Goal: Task Accomplishment & Management: Manage account settings

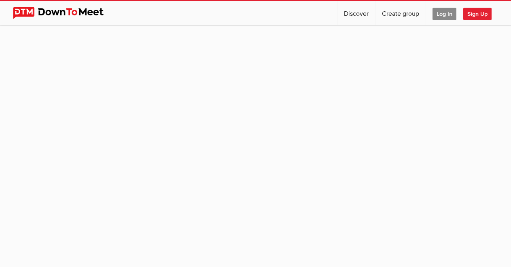
scroll to position [74, 0]
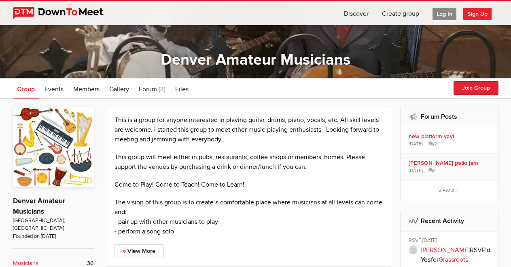
click at [441, 11] on span "Log In" at bounding box center [444, 14] width 24 height 13
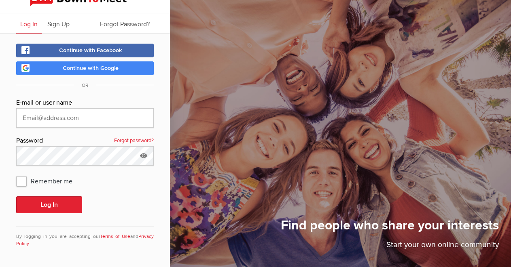
scroll to position [12, 0]
click at [42, 120] on input "text" at bounding box center [84, 117] width 137 height 19
type input "[EMAIL_ADDRESS][DOMAIN_NAME]"
click at [22, 181] on span "Remember me" at bounding box center [48, 181] width 64 height 15
click at [16, 174] on input "Remember me" at bounding box center [16, 173] width 0 height 0
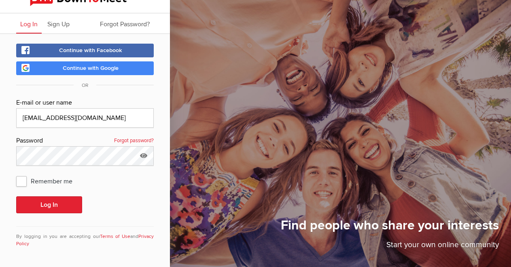
checkbox input "true"
click at [53, 199] on button "Log In" at bounding box center [49, 204] width 66 height 17
